Goal: Information Seeking & Learning: Learn about a topic

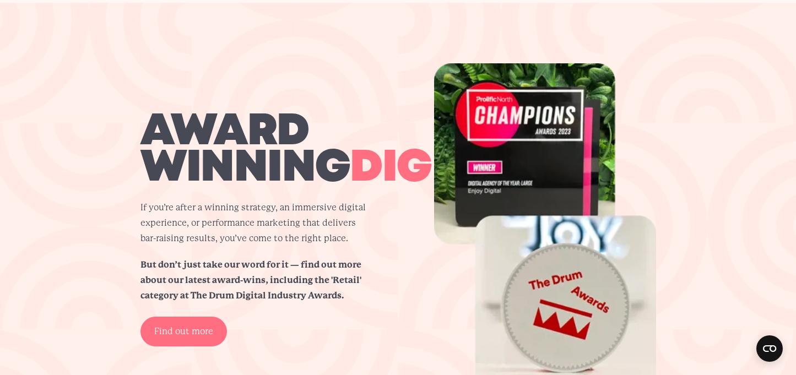
scroll to position [1794, 0]
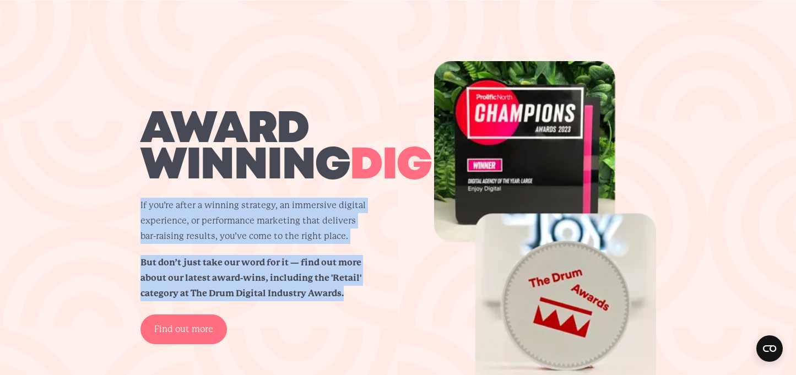
drag, startPoint x: 349, startPoint y: 313, endPoint x: 124, endPoint y: 228, distance: 240.8
click at [124, 228] on div "award winning digital. If you’re after a winning strategy, an immersive digital…" at bounding box center [398, 227] width 569 height 333
copy div "If you’re after a winning strategy, an immersive digital experience, or perform…"
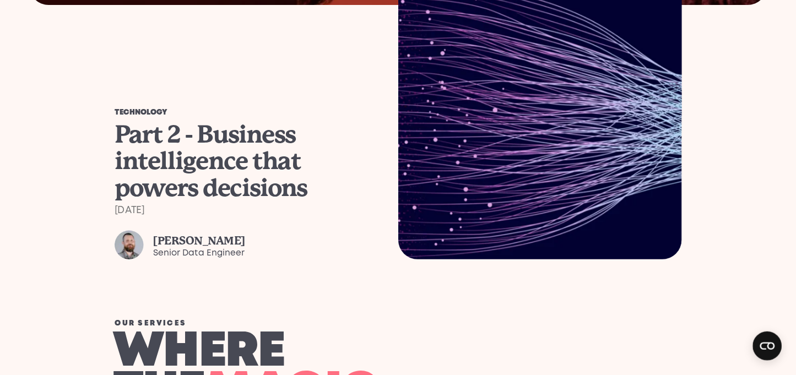
scroll to position [939, 0]
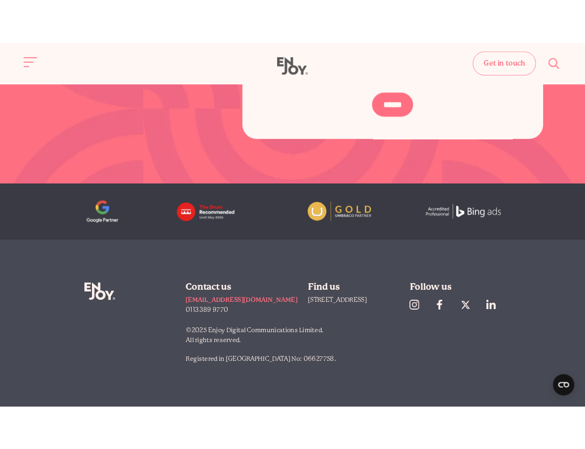
scroll to position [2409, 0]
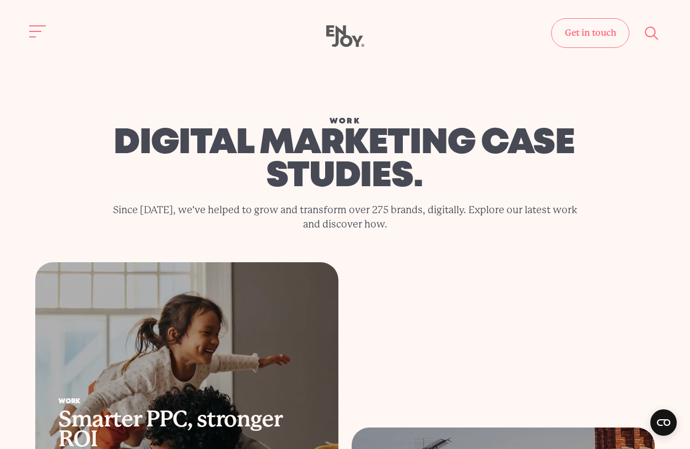
drag, startPoint x: 6, startPoint y: 24, endPoint x: 167, endPoint y: 52, distance: 163.3
click at [6, 25] on header "Get in touch Home Services Work About" at bounding box center [345, 31] width 690 height 63
click at [350, 40] on use at bounding box center [345, 35] width 38 height 21
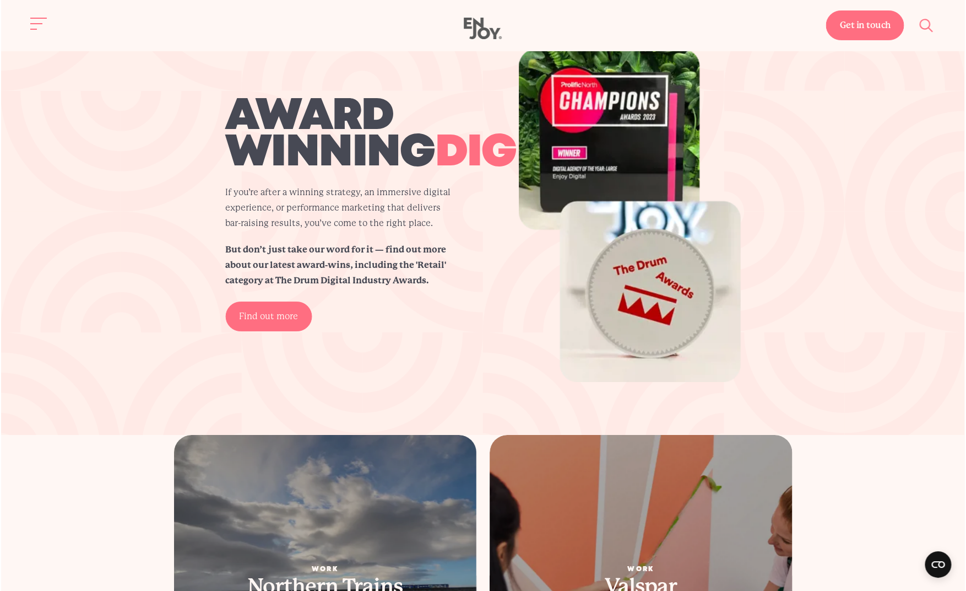
scroll to position [2000, 0]
